Goal: Task Accomplishment & Management: Use online tool/utility

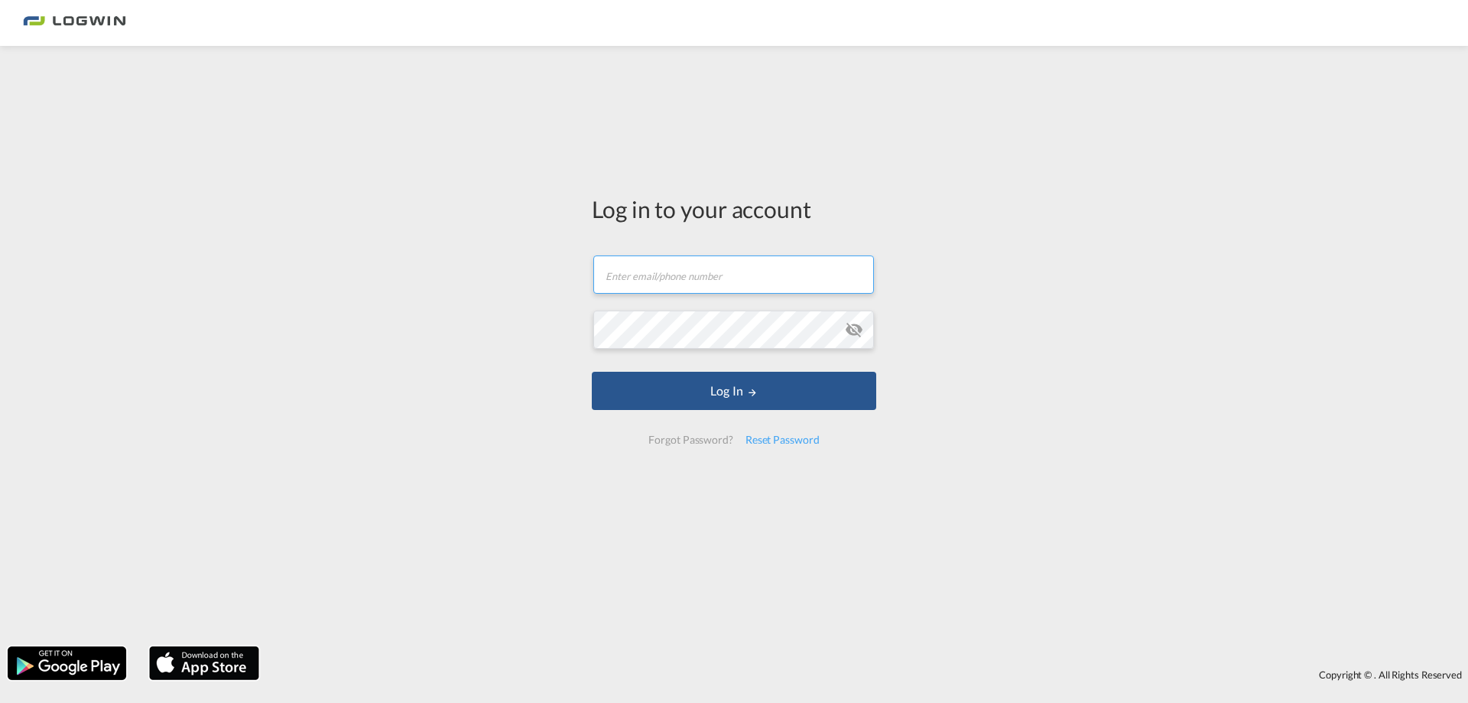
click at [645, 293] on input "text" at bounding box center [733, 274] width 281 height 38
type input "[PERSON_NAME][EMAIL_ADDRESS][PERSON_NAME][DOMAIN_NAME]"
click at [592, 372] on button "Log In" at bounding box center [734, 391] width 284 height 38
